Goal: Transaction & Acquisition: Obtain resource

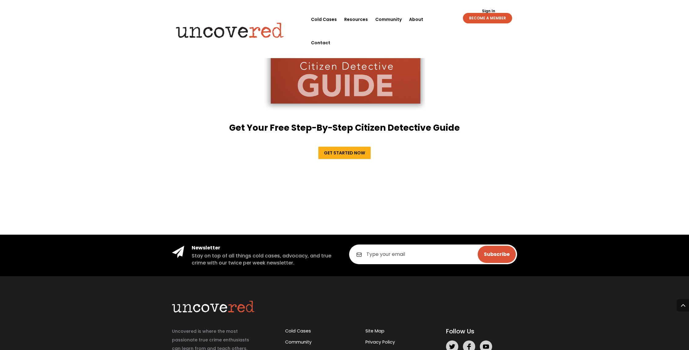
scroll to position [1046, 0]
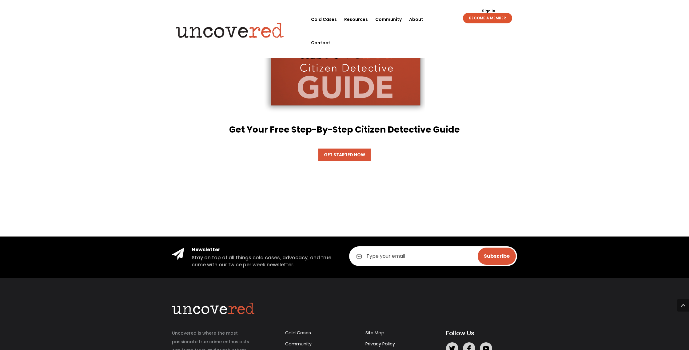
click at [352, 149] on link "Get Started Now" at bounding box center [344, 155] width 52 height 12
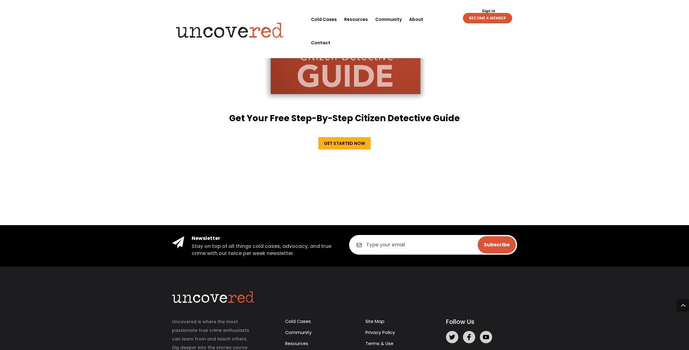
scroll to position [1099, 0]
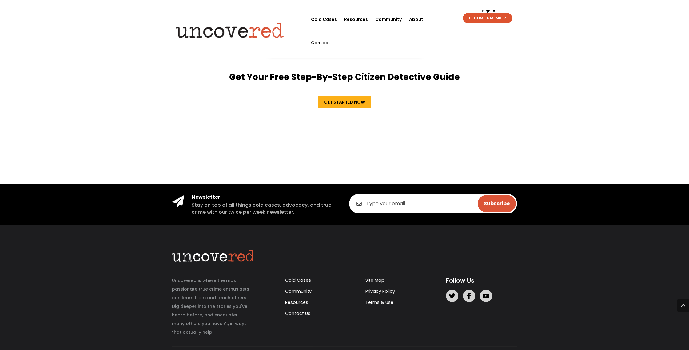
click at [338, 69] on div "Get Your Free Step-By-Step Citizen Detective Guide Get Started Now" at bounding box center [344, 2] width 351 height 213
click at [340, 96] on link "Get Started Now" at bounding box center [344, 102] width 52 height 12
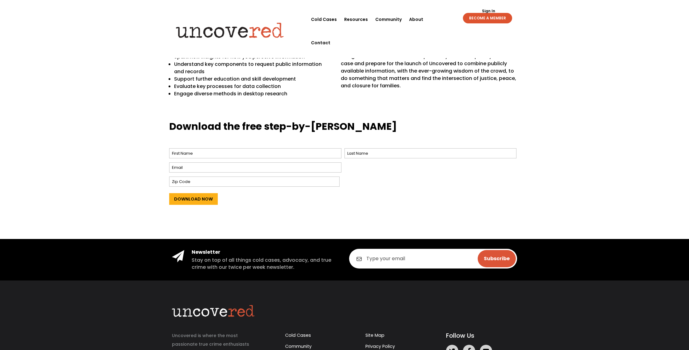
scroll to position [199, 0]
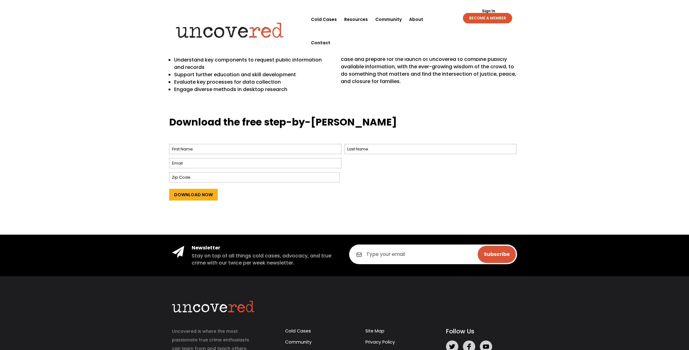
click at [271, 154] on span "First" at bounding box center [256, 149] width 175 height 14
drag, startPoint x: 273, startPoint y: 149, endPoint x: 272, endPoint y: 143, distance: 6.2
click at [272, 143] on span "First" at bounding box center [256, 149] width 175 height 14
click at [259, 163] on input "Email *" at bounding box center [255, 163] width 172 height 10
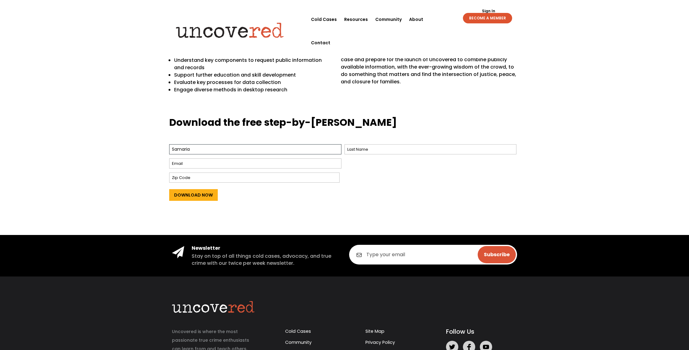
click at [260, 151] on input "Samaria" at bounding box center [255, 149] width 172 height 10
type input "Samaira"
click at [217, 165] on input "Email *" at bounding box center [255, 163] width 172 height 10
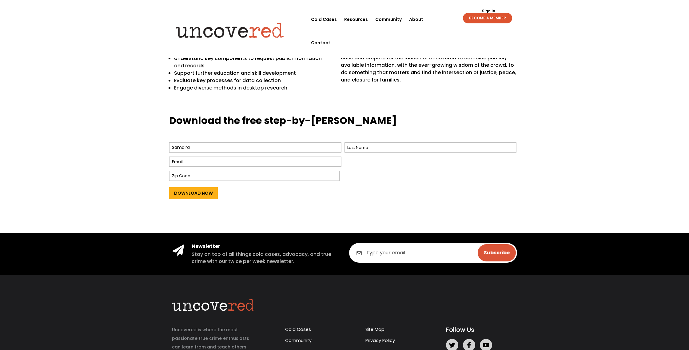
scroll to position [200, 0]
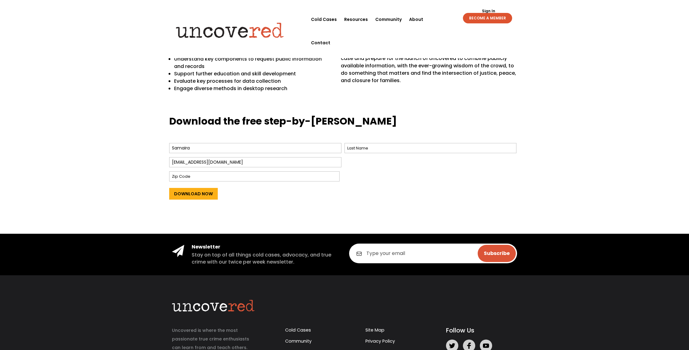
type input "Samairapink@gmail.com"
click at [245, 174] on input "Zip Code" at bounding box center [254, 176] width 170 height 10
click at [354, 149] on input "Last" at bounding box center [430, 148] width 172 height 10
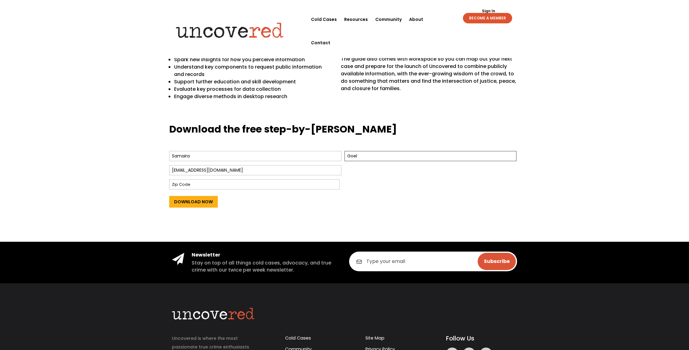
scroll to position [179, 0]
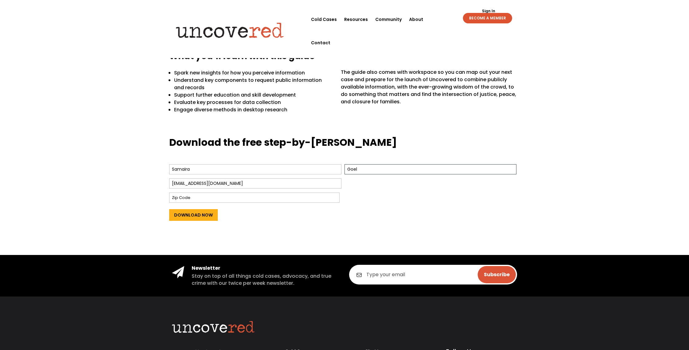
type input "Goel"
click at [272, 199] on input "Zip Code" at bounding box center [254, 198] width 170 height 10
type input "94568"
click at [214, 215] on input "Download Now" at bounding box center [193, 215] width 49 height 12
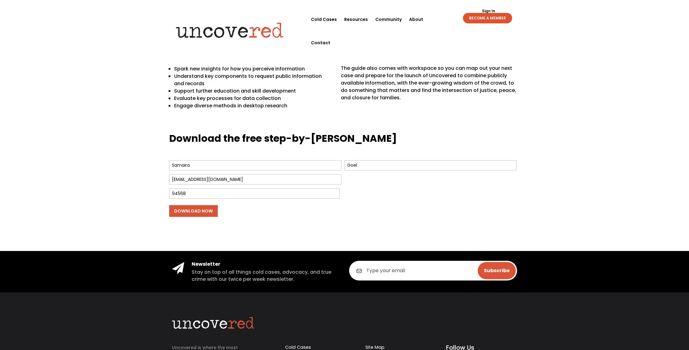
click at [214, 215] on input "Download Now" at bounding box center [193, 211] width 49 height 12
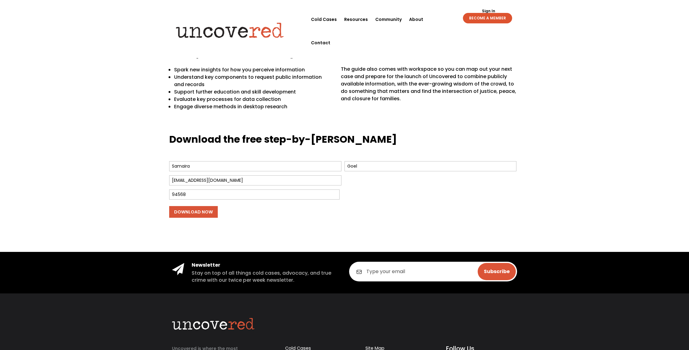
scroll to position [181, 0]
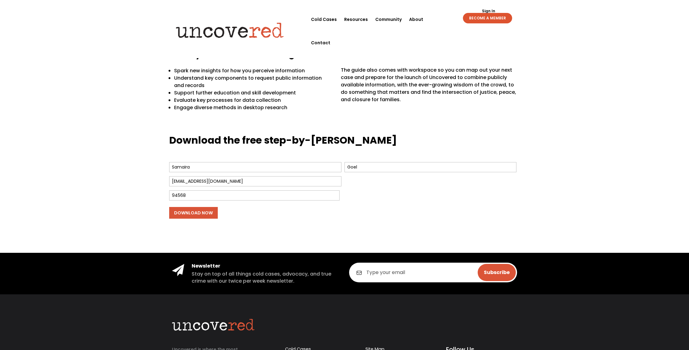
click at [210, 215] on input "Download Now" at bounding box center [193, 213] width 49 height 12
click at [193, 211] on input "Download Now" at bounding box center [193, 213] width 49 height 12
drag, startPoint x: 617, startPoint y: 55, endPoint x: 614, endPoint y: 53, distance: 4.3
click at [614, 53] on div "What you’ll learn with this guide Spark new insights for how you perceive infor…" at bounding box center [344, 86] width 689 height 77
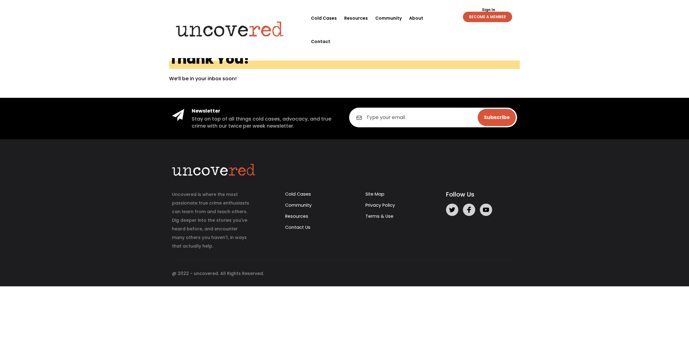
click at [487, 16] on link "BECOME A MEMBER" at bounding box center [487, 17] width 49 height 10
